Goal: Register for event/course

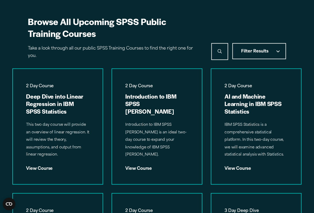
scroll to position [448, 0]
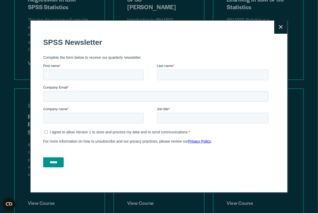
click at [280, 27] on icon at bounding box center [281, 27] width 4 height 4
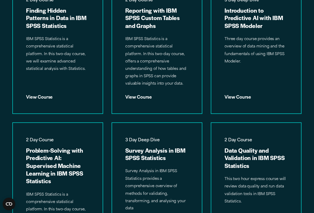
scroll to position [658, 0]
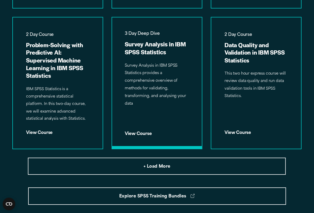
click at [140, 133] on div "View Course" at bounding box center [157, 131] width 65 height 8
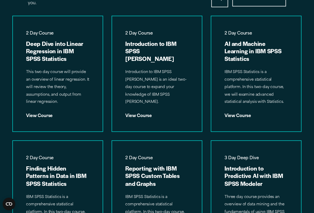
scroll to position [500, 0]
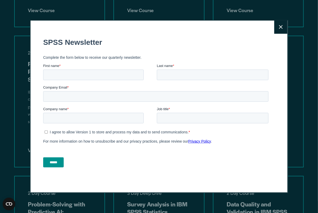
click at [279, 28] on icon at bounding box center [281, 27] width 4 height 4
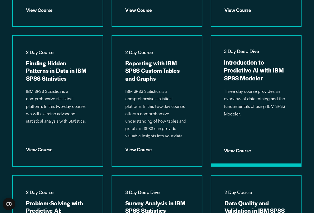
click at [233, 149] on div "View Course" at bounding box center [256, 149] width 65 height 8
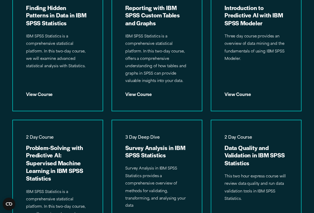
scroll to position [606, 0]
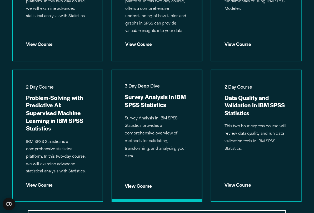
click at [131, 185] on div "View Course" at bounding box center [157, 184] width 65 height 8
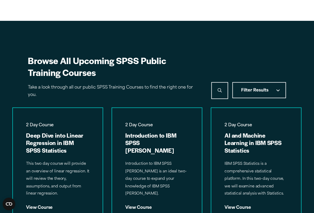
scroll to position [342, 0]
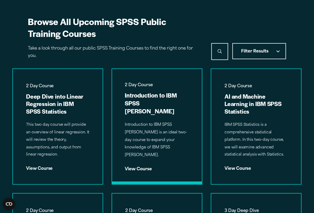
click at [137, 169] on div "View Course" at bounding box center [157, 167] width 65 height 8
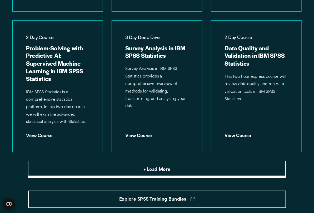
scroll to position [685, 0]
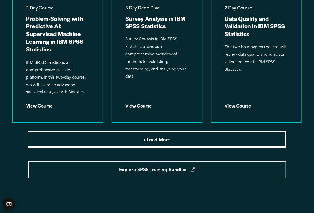
click at [149, 140] on span "+ Load More" at bounding box center [157, 140] width 27 height 7
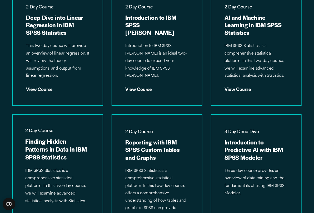
scroll to position [500, 0]
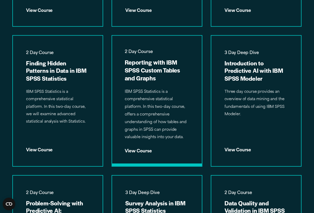
click at [134, 152] on div "View Course" at bounding box center [157, 149] width 65 height 8
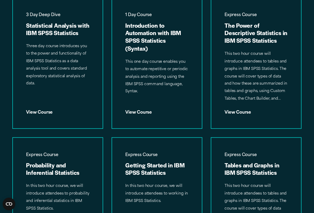
scroll to position [895, 0]
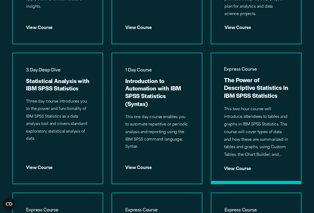
click at [233, 166] on div "View Course" at bounding box center [256, 166] width 65 height 8
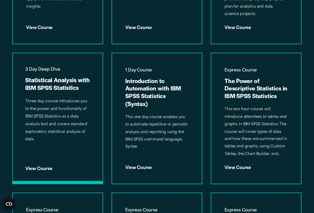
click at [41, 169] on div "View Course" at bounding box center [57, 166] width 65 height 8
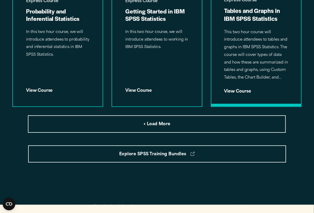
scroll to position [1159, 0]
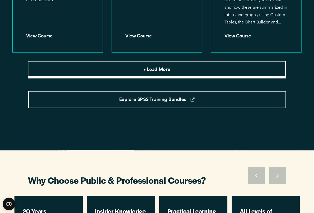
click at [148, 68] on span "+ Load More" at bounding box center [157, 70] width 27 height 7
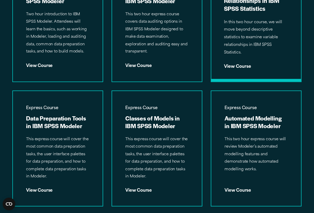
scroll to position [1211, 0]
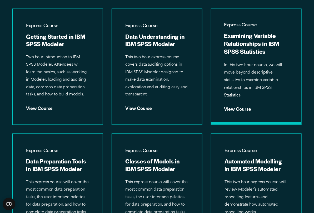
click at [242, 45] on h3 "Examining Variable Relationships in IBM SPSS Statistics" at bounding box center [256, 44] width 65 height 24
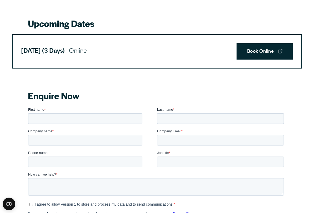
scroll to position [316, 0]
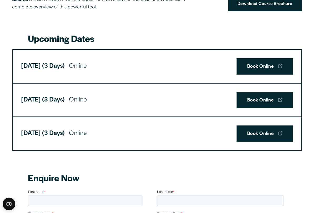
scroll to position [316, 0]
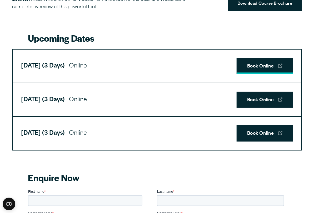
click at [262, 74] on link "Book Online" at bounding box center [265, 66] width 56 height 16
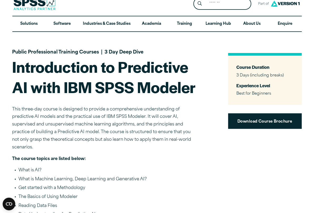
scroll to position [0, 0]
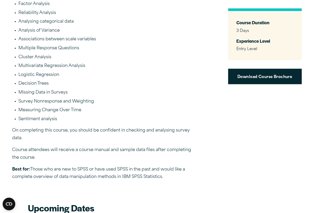
scroll to position [342, 0]
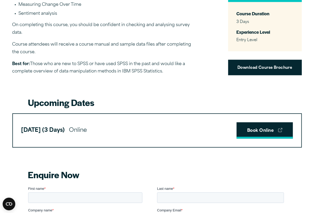
click at [250, 129] on link "Book Online" at bounding box center [265, 130] width 56 height 16
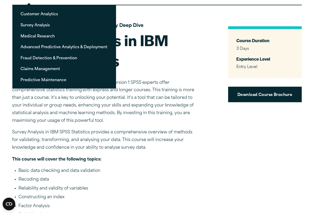
scroll to position [0, 0]
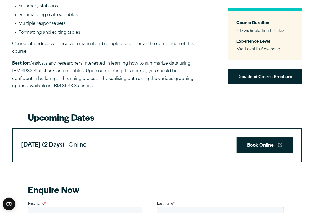
scroll to position [316, 0]
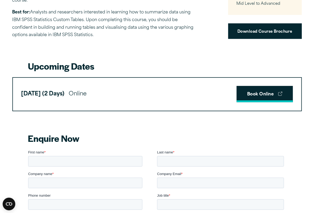
click at [266, 95] on link "Book Online" at bounding box center [265, 94] width 56 height 16
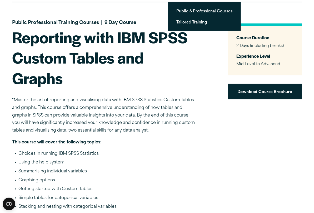
scroll to position [0, 0]
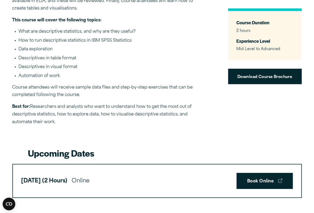
scroll to position [316, 0]
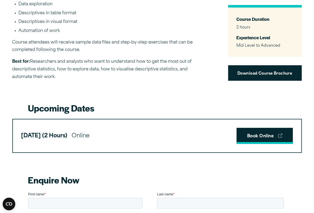
click at [272, 135] on link "Book Online" at bounding box center [265, 136] width 56 height 16
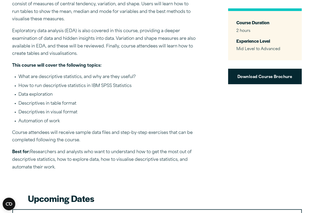
scroll to position [211, 0]
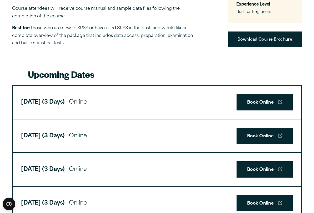
scroll to position [369, 0]
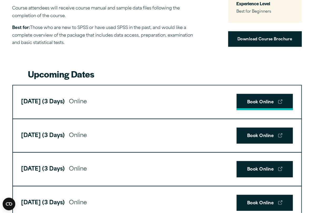
click at [251, 106] on link "Book Online" at bounding box center [265, 102] width 56 height 16
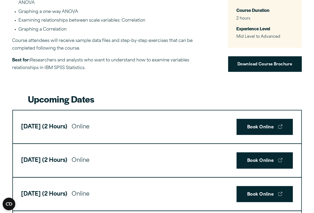
scroll to position [369, 0]
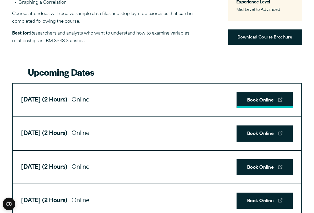
click at [276, 100] on link "Book Online" at bounding box center [265, 100] width 56 height 16
